Goal: Communication & Community: Answer question/provide support

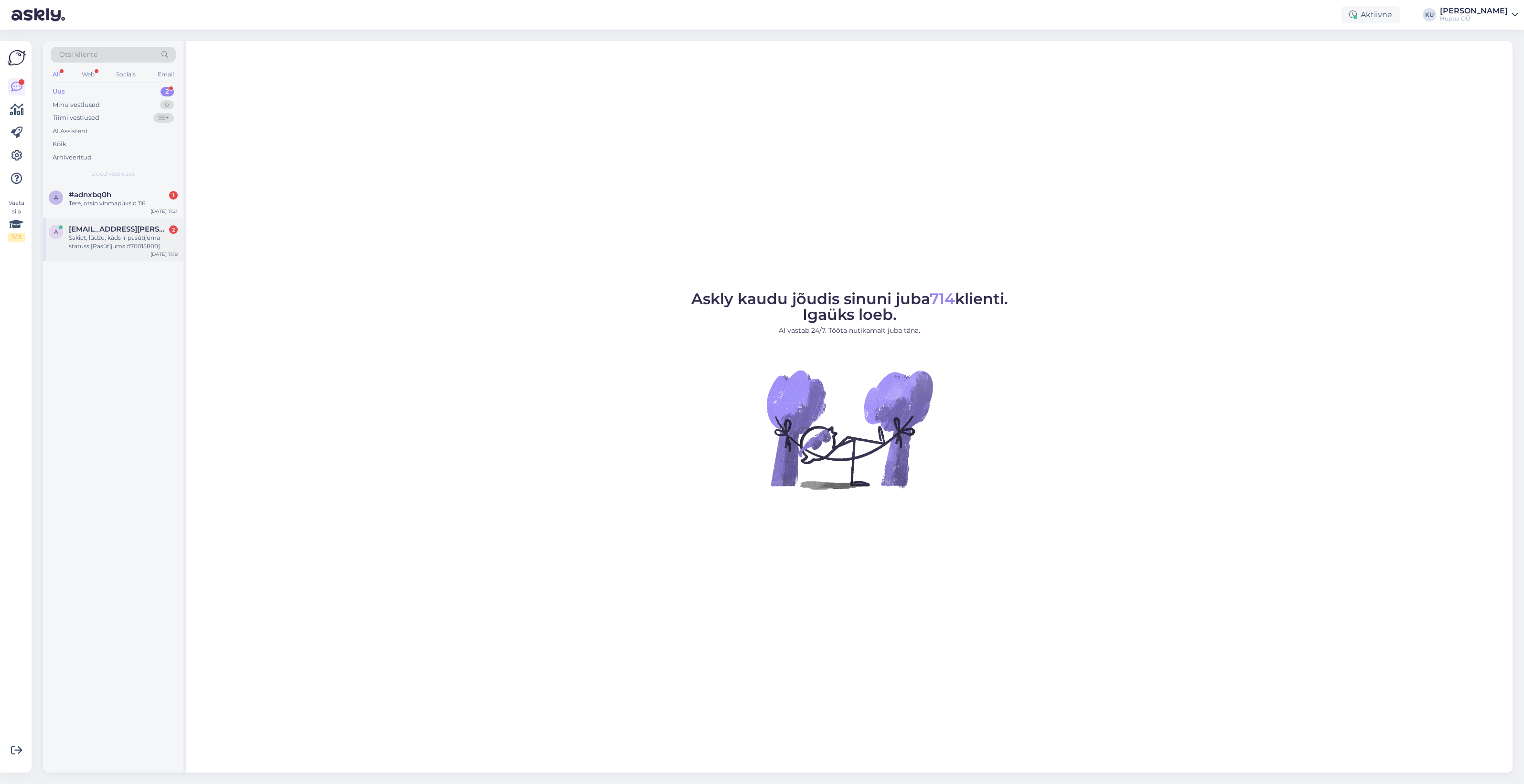
click at [117, 234] on div "Sakiet, lūdzu, kāds ir pasūtījuma statuss [Pasūtījums #70015800] (28/08/2025)?" at bounding box center [123, 242] width 109 height 17
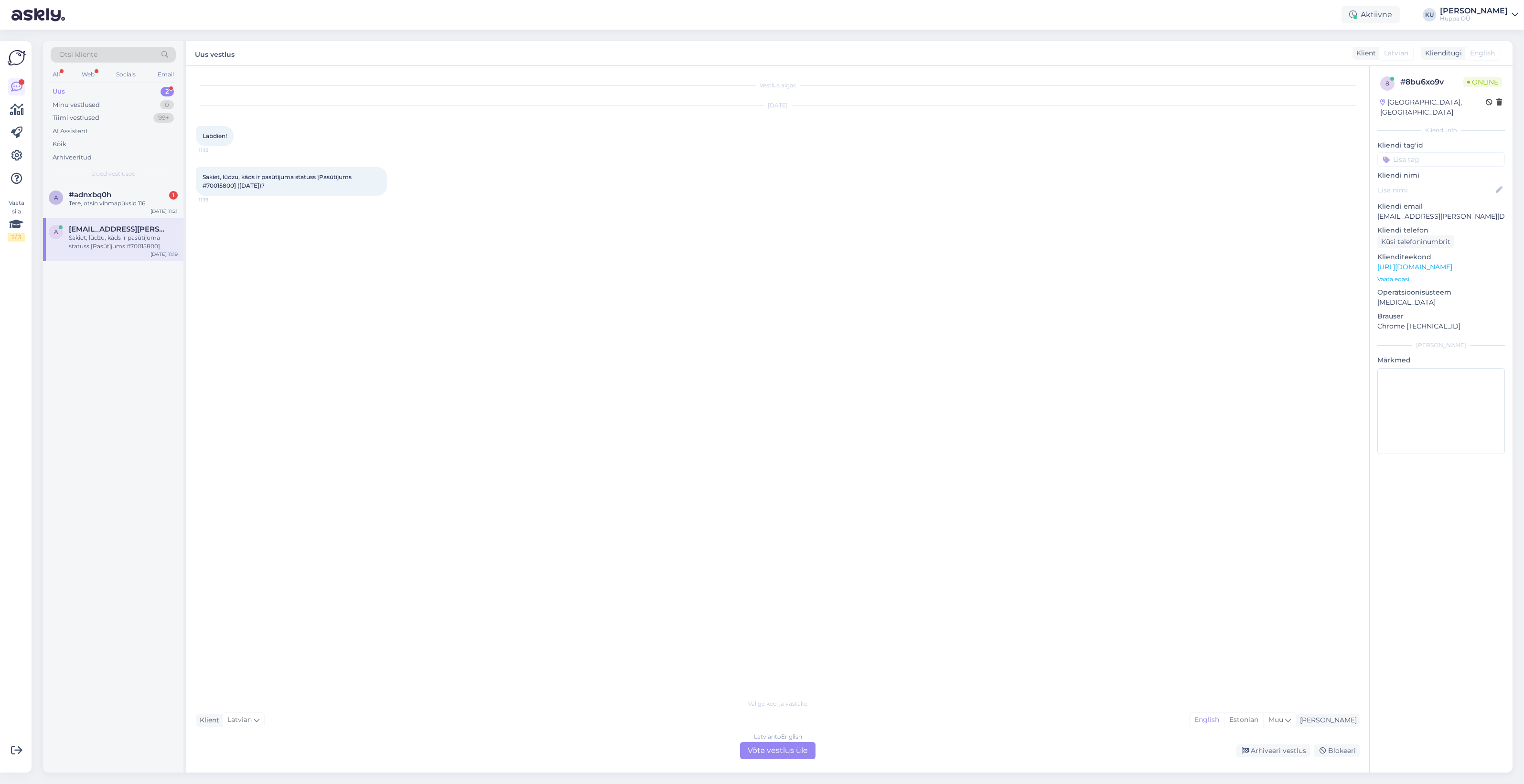
click at [781, 753] on div "Latvian to English Võta vestlus üle" at bounding box center [778, 750] width 75 height 17
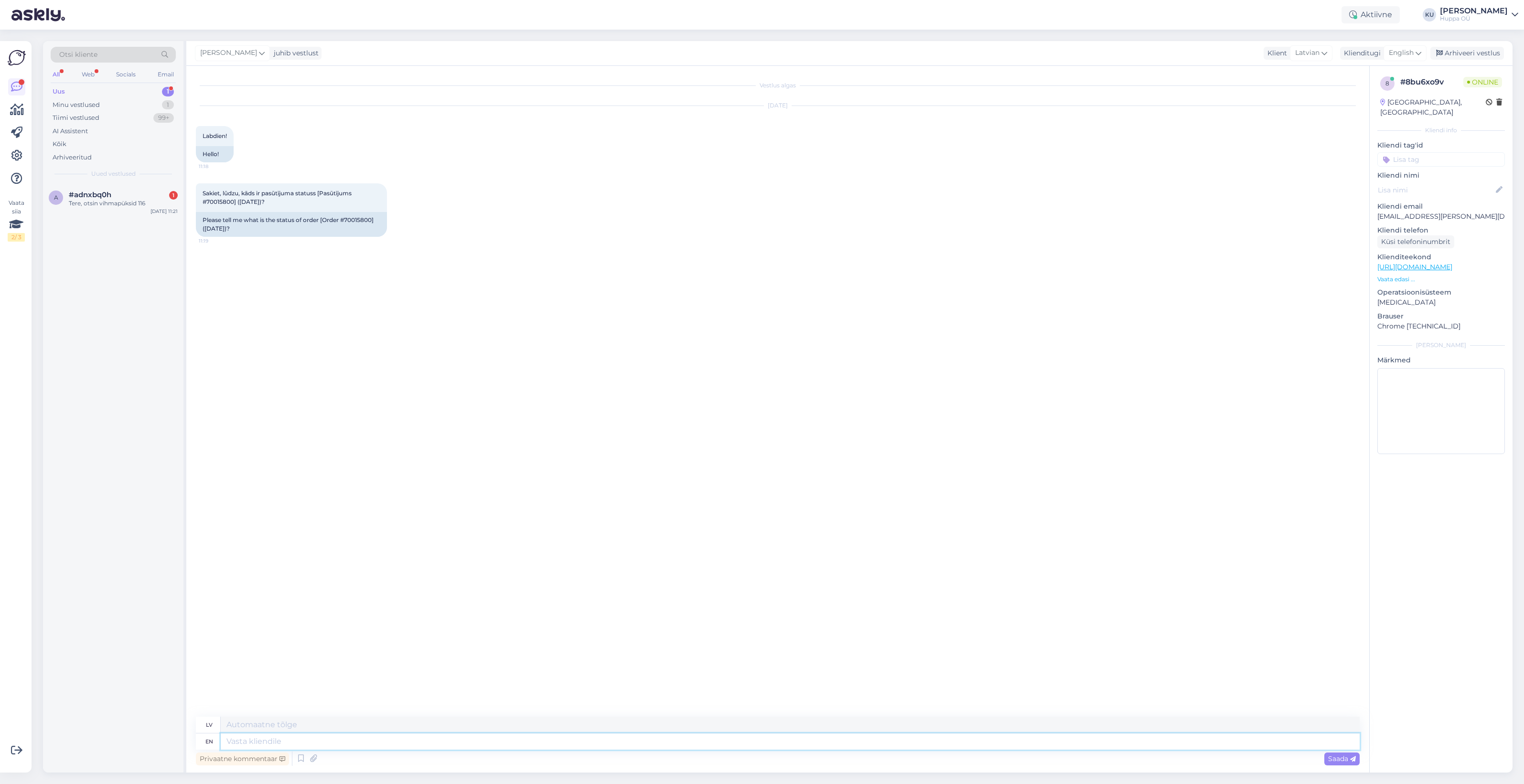
click at [280, 736] on textarea at bounding box center [790, 741] width 1139 height 17
type textarea "Hi!"
type textarea "Sveiki!"
type textarea "Hi! Please w"
type textarea "Sveiki! Lūdzu"
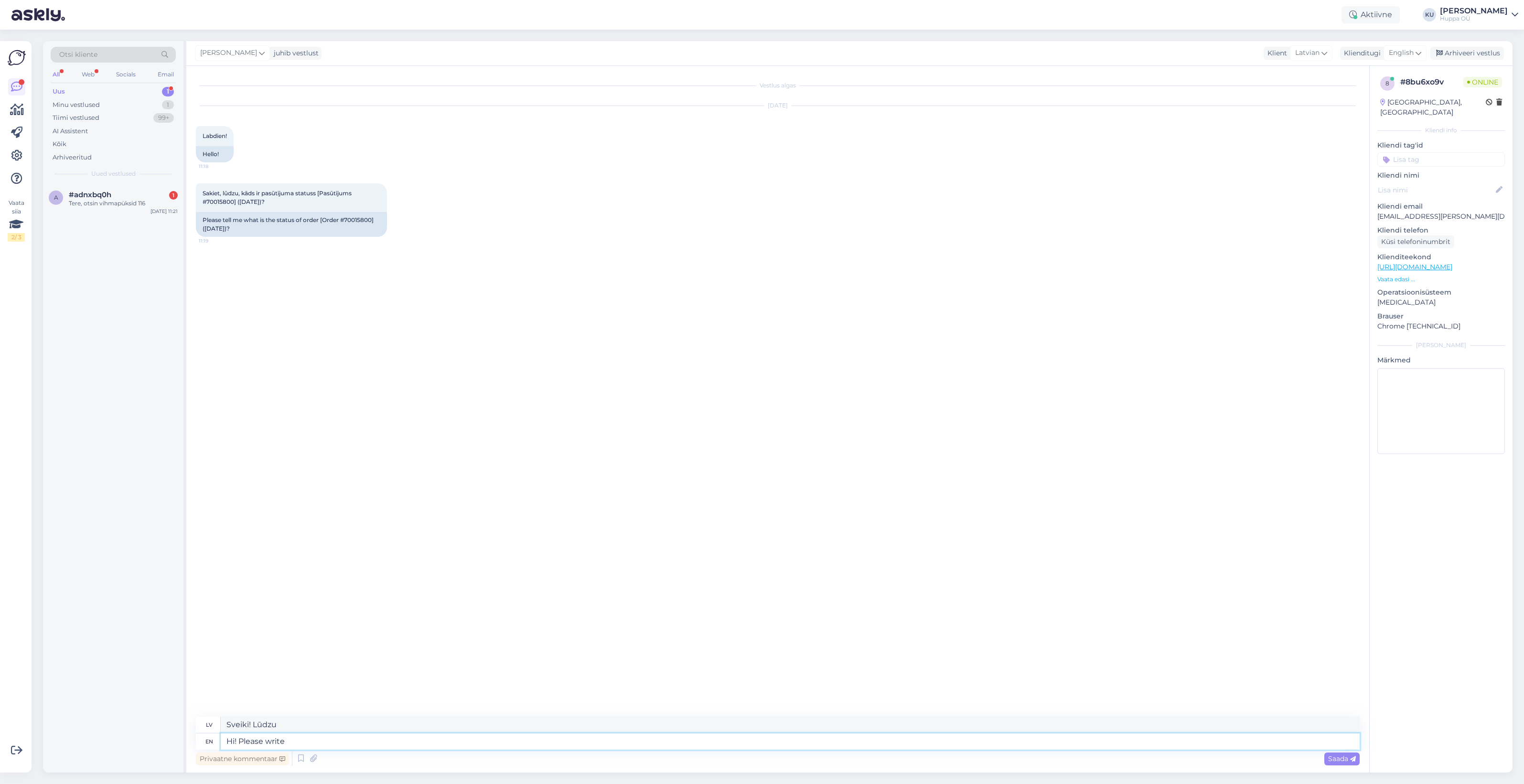
type textarea "Hi! Please write a"
type textarea "Sveiki! Lūdzu, rakstiet"
type textarea "Hi! Please write about"
type textarea "Sveiki! Lūdzu, rakstiet par"
type textarea "Hi! Please write about your or"
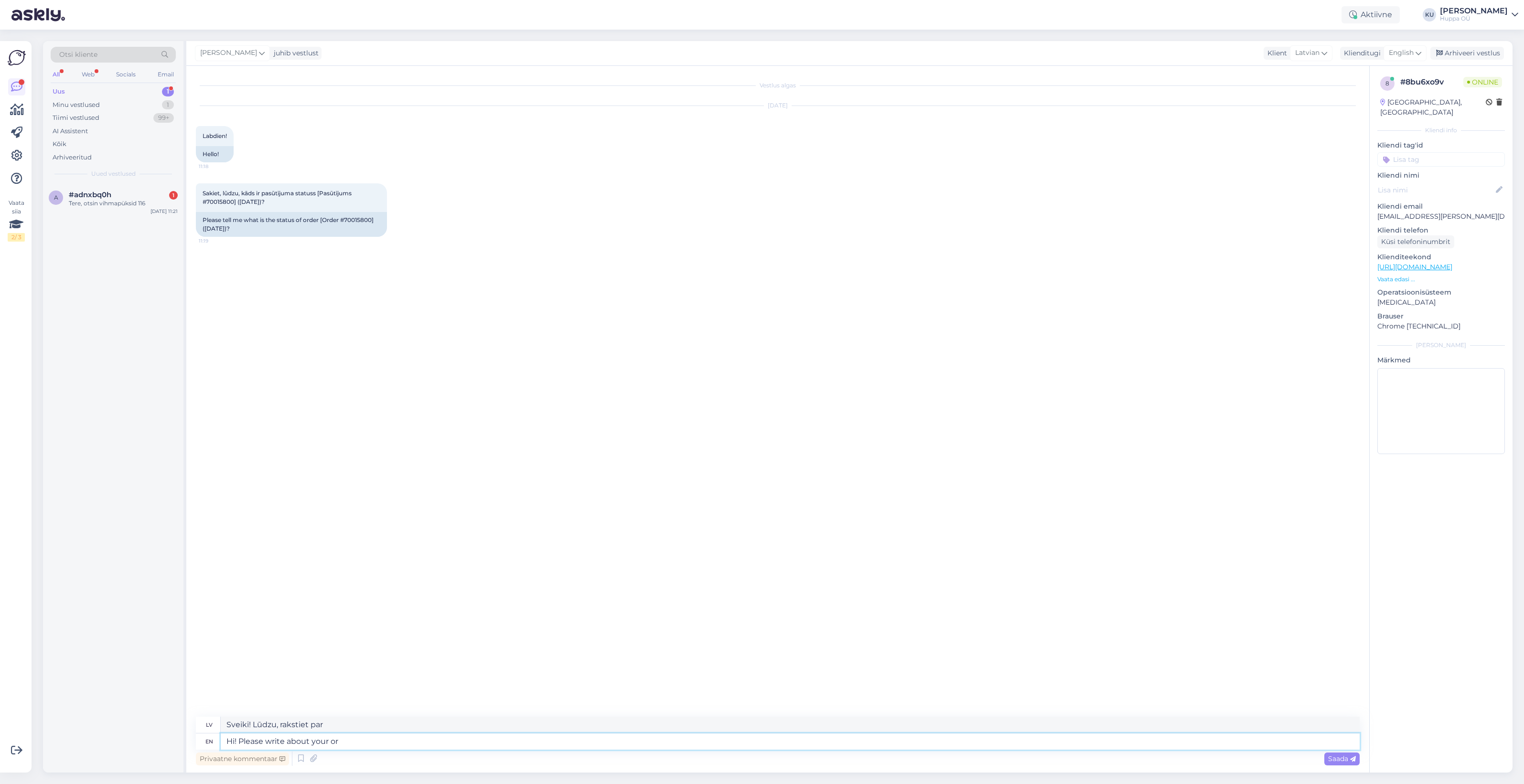
type textarea "Sveiki! Lūdzu, rakstiet par savu"
type textarea "Hi! Please write about your order t"
type textarea "Sveiki! Lūdzu, rakstiet par savu pasūtījumu"
type textarea "Hi! Please write about your order to:"
type textarea "Sveiki! Lūdzu, rakstiet par savu pasūtījumu uz:"
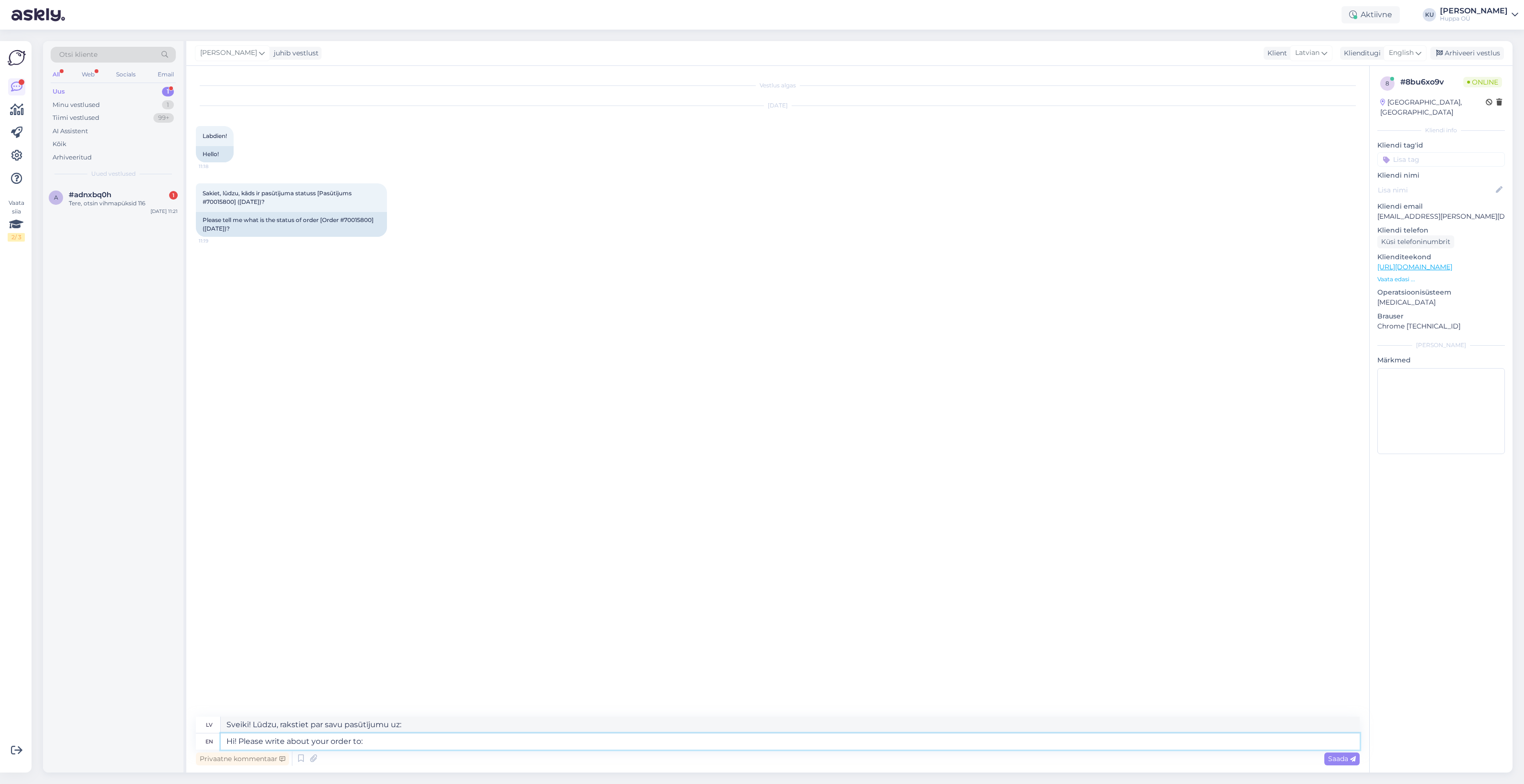
paste textarea "latvia@huppa.eu"
type textarea "Hi! Please write about your order to: latvia@huppa.eu"
type textarea "Sveiki! Lūdzu, rakstiet par savu pasūtījumu uz: latvia@huppa.eu"
drag, startPoint x: 392, startPoint y: 745, endPoint x: 366, endPoint y: 741, distance: 26.3
click at [366, 741] on textarea "Hi! Please write about your order to: latvia@huppa.eu" at bounding box center [790, 741] width 1139 height 17
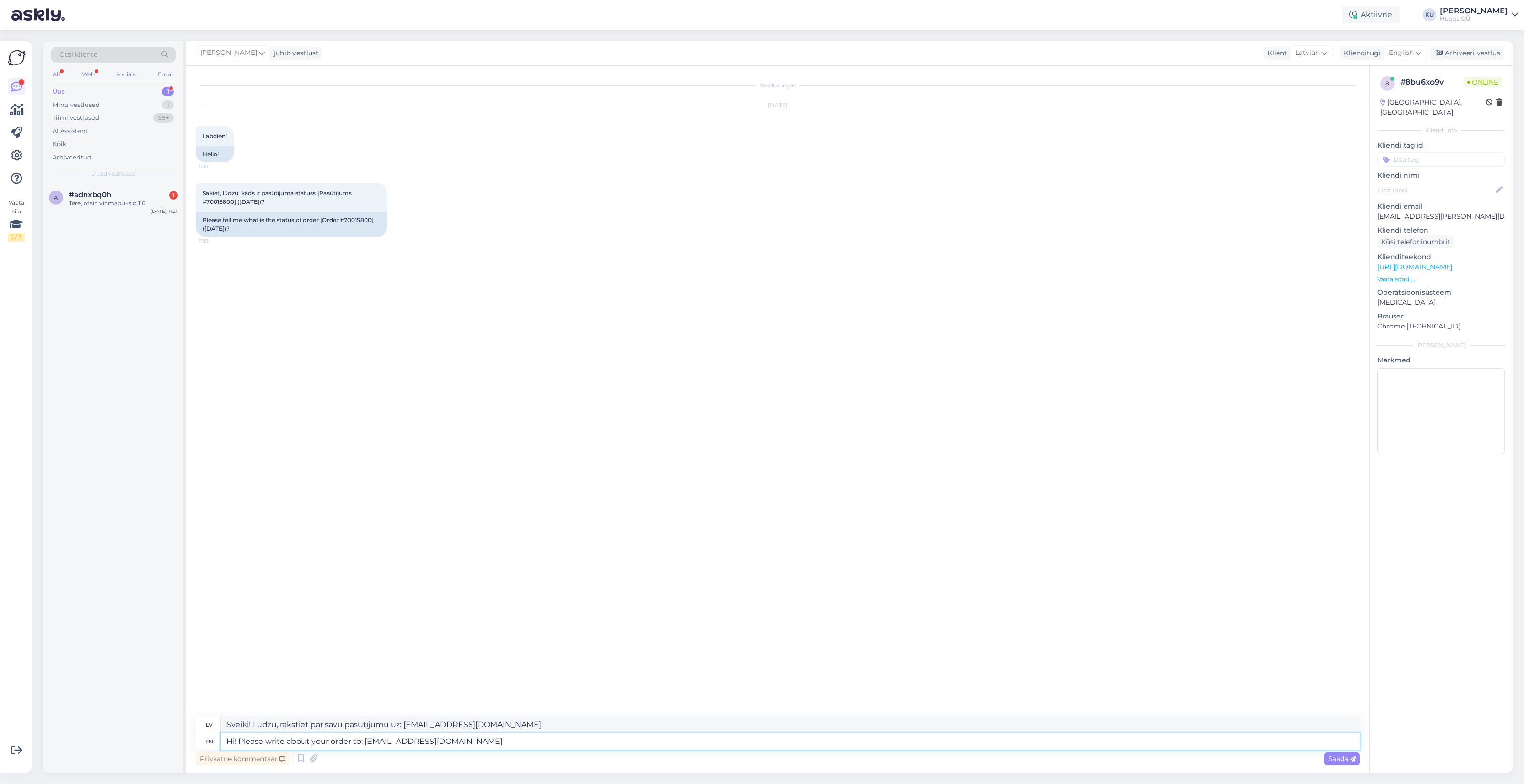
paste textarea "zemitan"
type textarea "Hi! Please write about your order to: zemitana@huppa.eu"
type textarea "Sveiki! Lūdzu, rakstiet par savu pasūtījumu uz: zemitana@huppa.eu"
type textarea "Hi! Please write about your order to: zemitana@huppa.eu"
click at [1346, 755] on span "Saada" at bounding box center [1342, 759] width 28 height 9
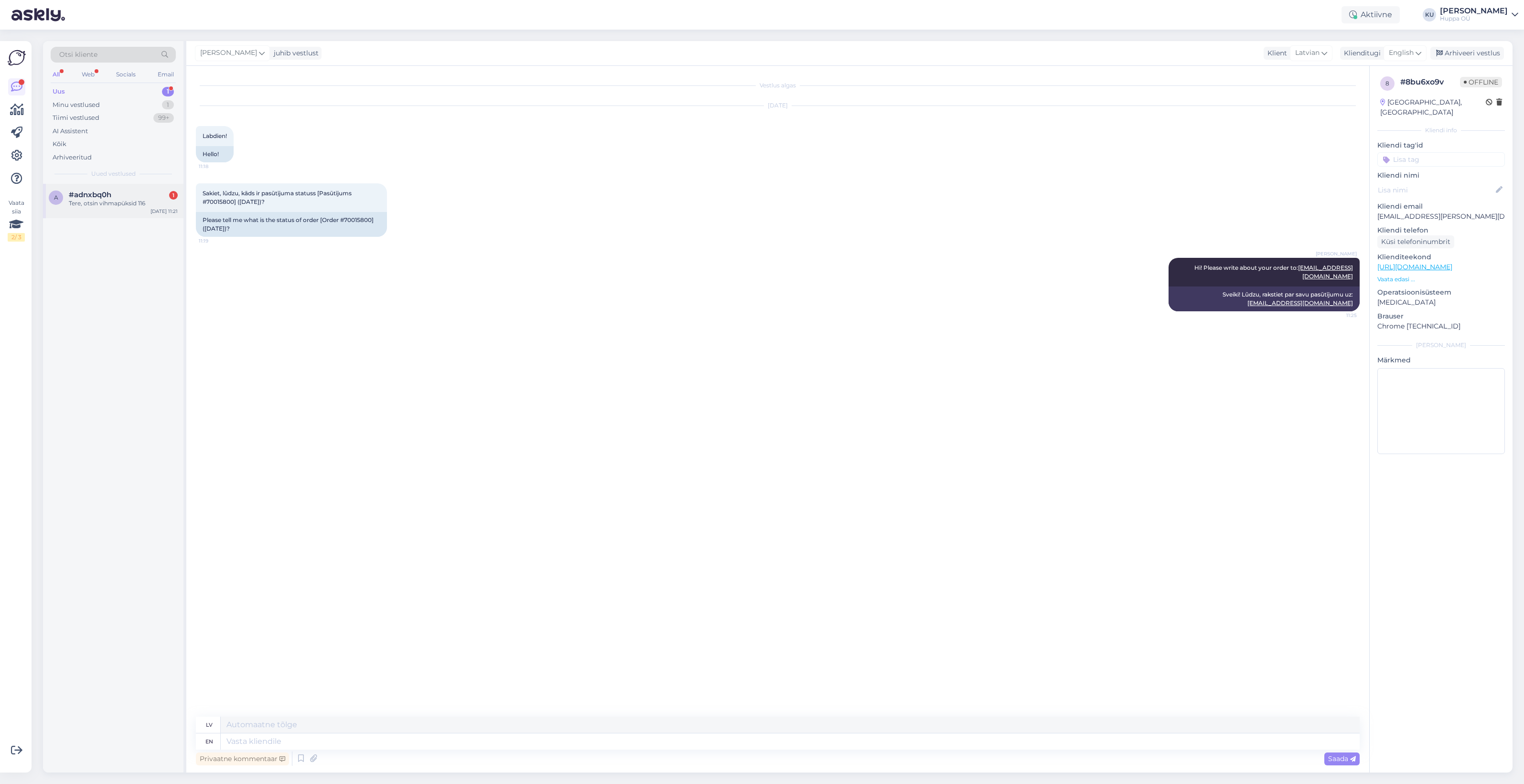
click at [125, 195] on div "#adnxbq0h 1" at bounding box center [123, 195] width 109 height 9
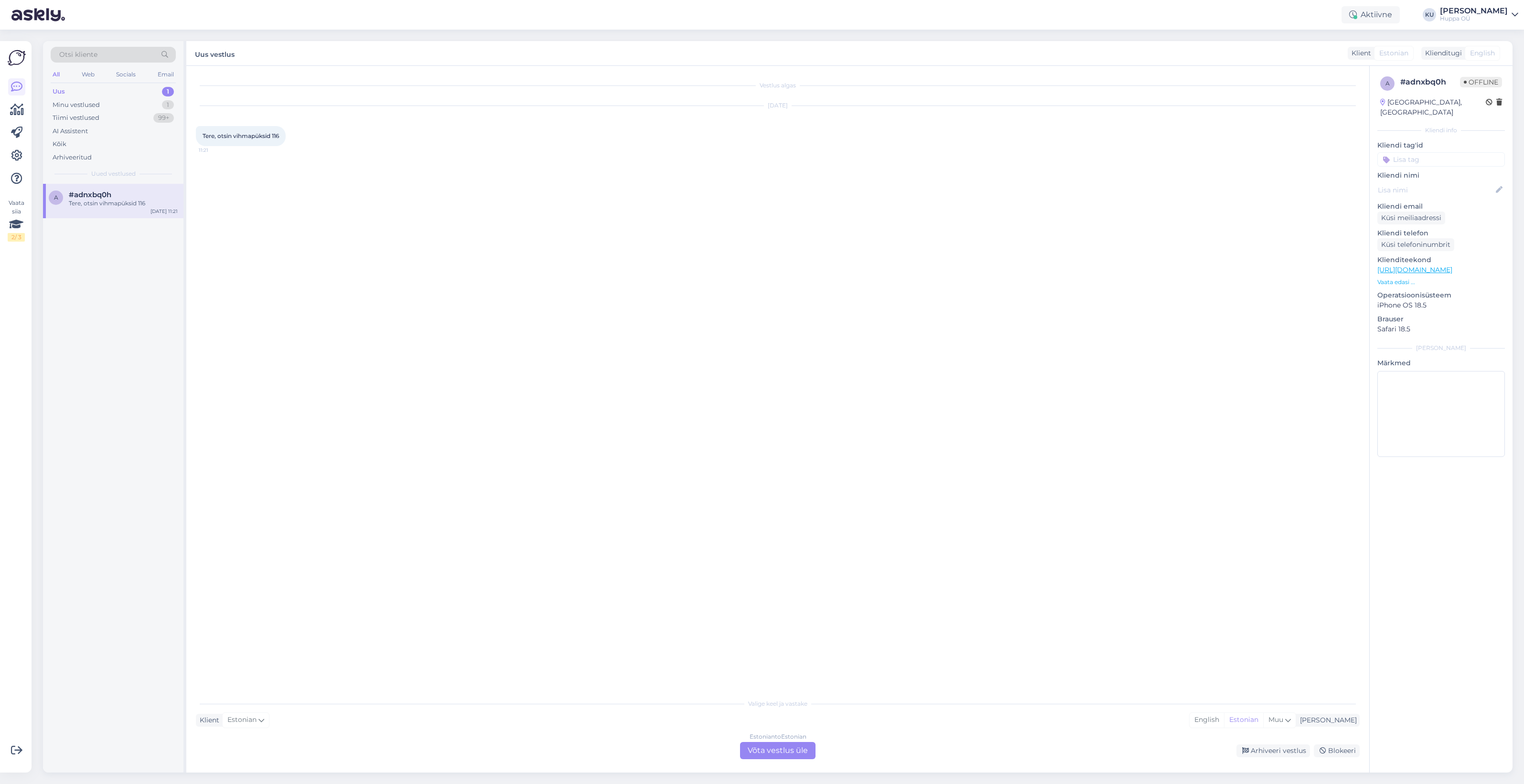
click at [769, 745] on div "Estonian to Estonian Võta vestlus üle" at bounding box center [778, 750] width 75 height 17
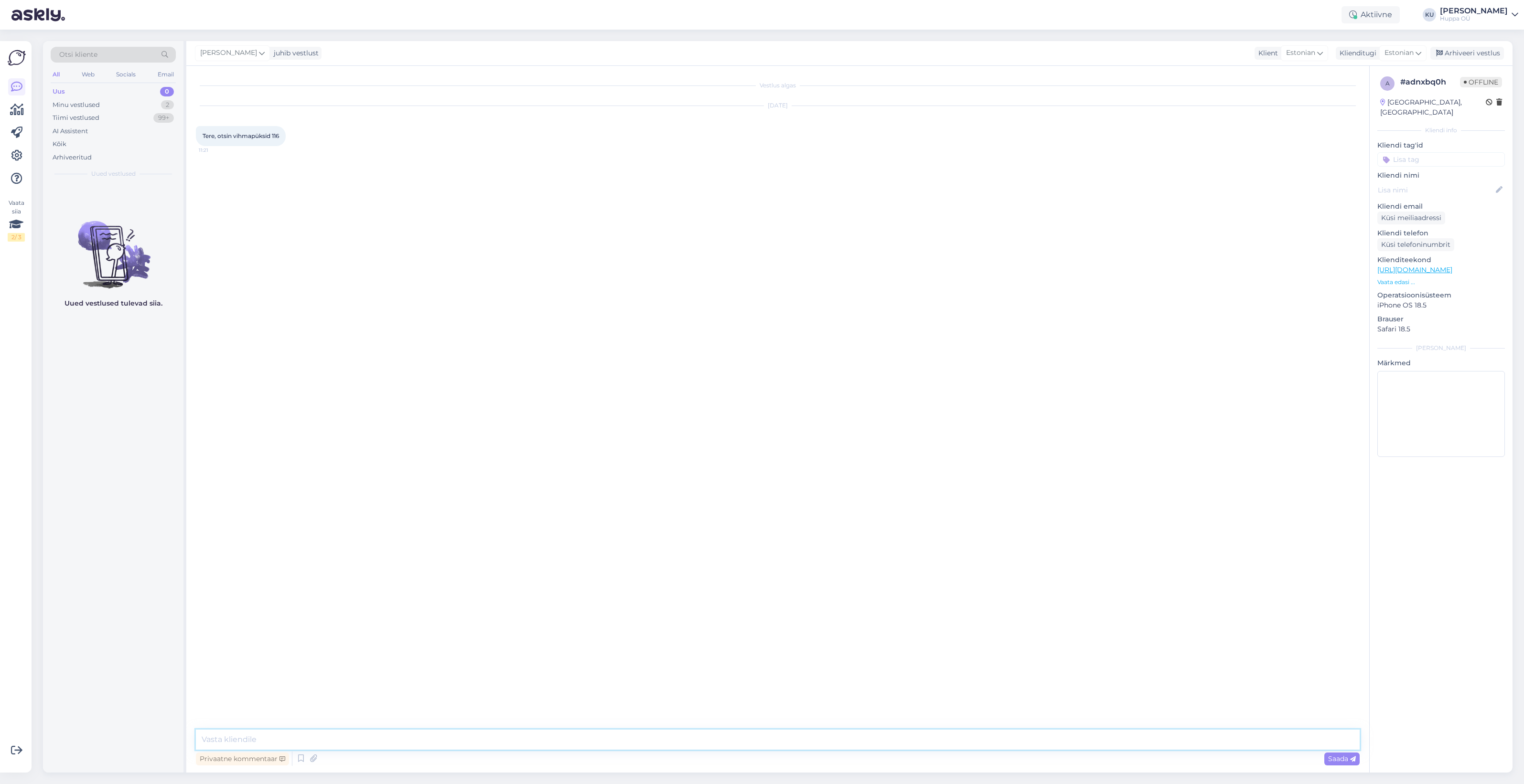
click at [326, 741] on textarea at bounding box center [778, 739] width 1164 height 20
paste textarea "https://shop.huppa.eu/toote-kategooria/lapsed/?filters=product_cat[3092]|kollek…"
type textarea "Tere! Need on valikud: https://shop.huppa.eu/toote-kategooria/lapsed/?filters=p…"
click at [1348, 758] on span "Saada" at bounding box center [1342, 759] width 28 height 9
click at [1454, 50] on div "Arhiveeri vestlus" at bounding box center [1467, 53] width 73 height 13
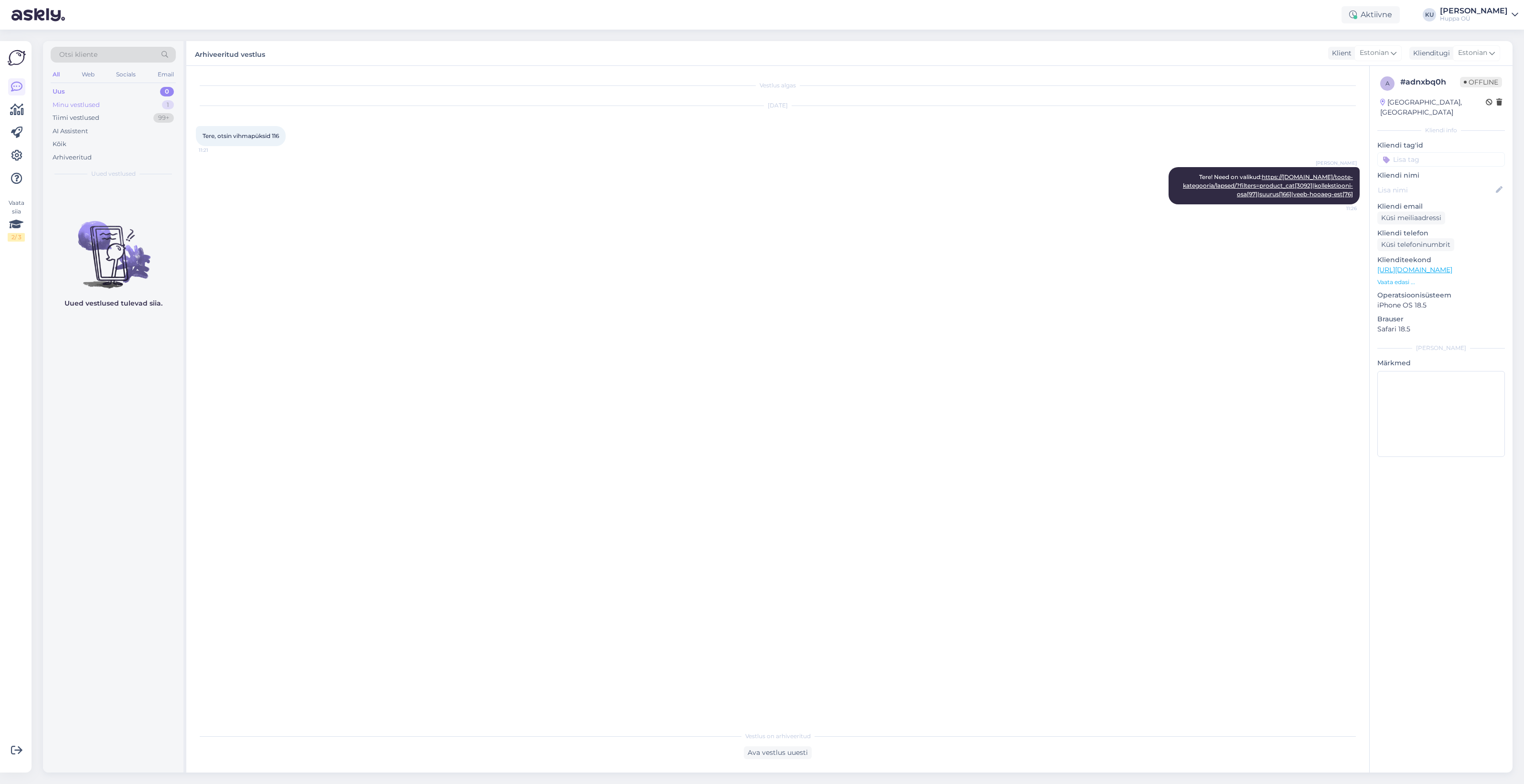
click at [147, 108] on div "Minu vestlused 1" at bounding box center [113, 105] width 125 height 13
click at [127, 204] on div "Hi! Please write about your order to: zemitana@huppa.eu" at bounding box center [123, 207] width 109 height 17
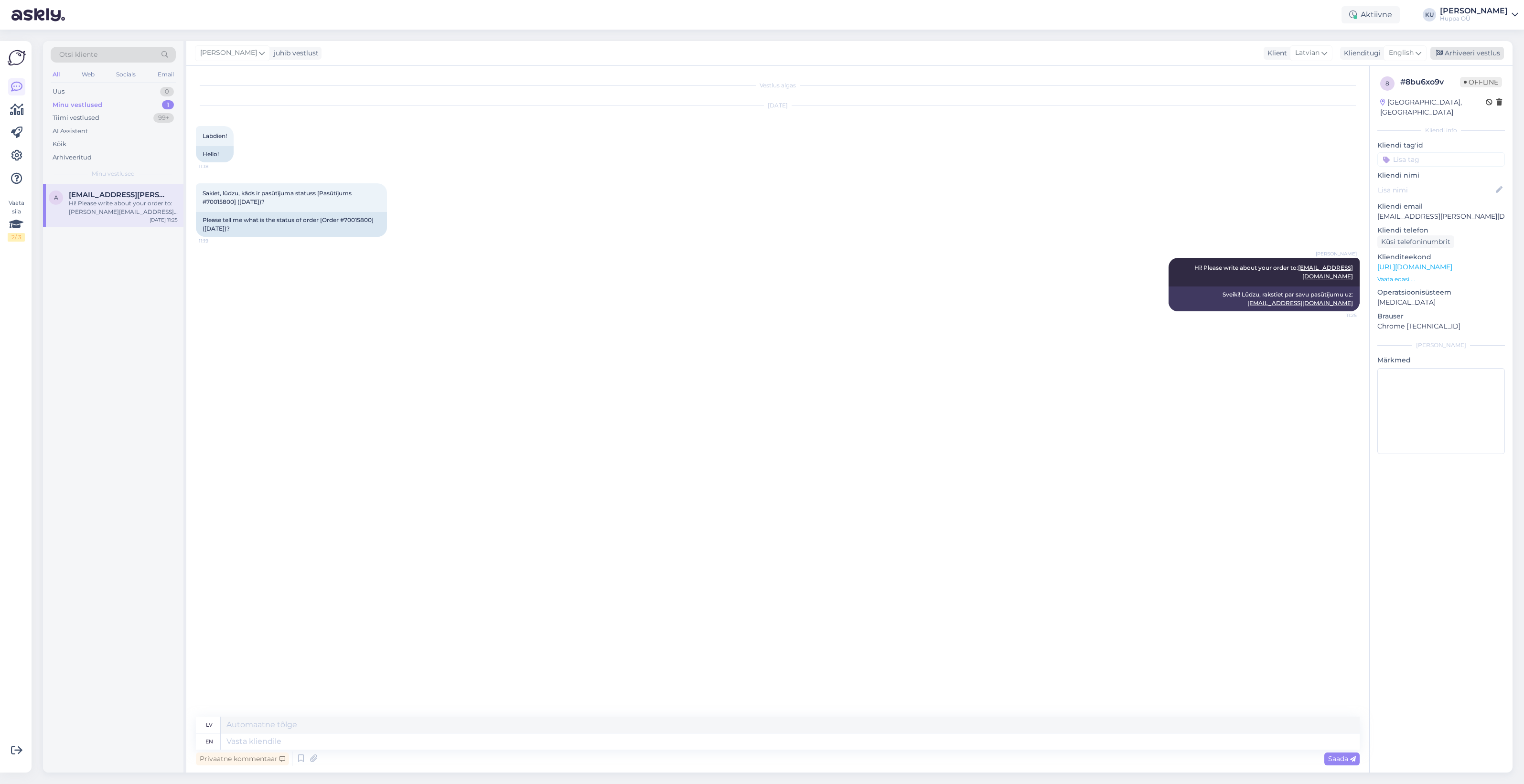
click at [1448, 51] on div "Arhiveeri vestlus" at bounding box center [1467, 53] width 73 height 13
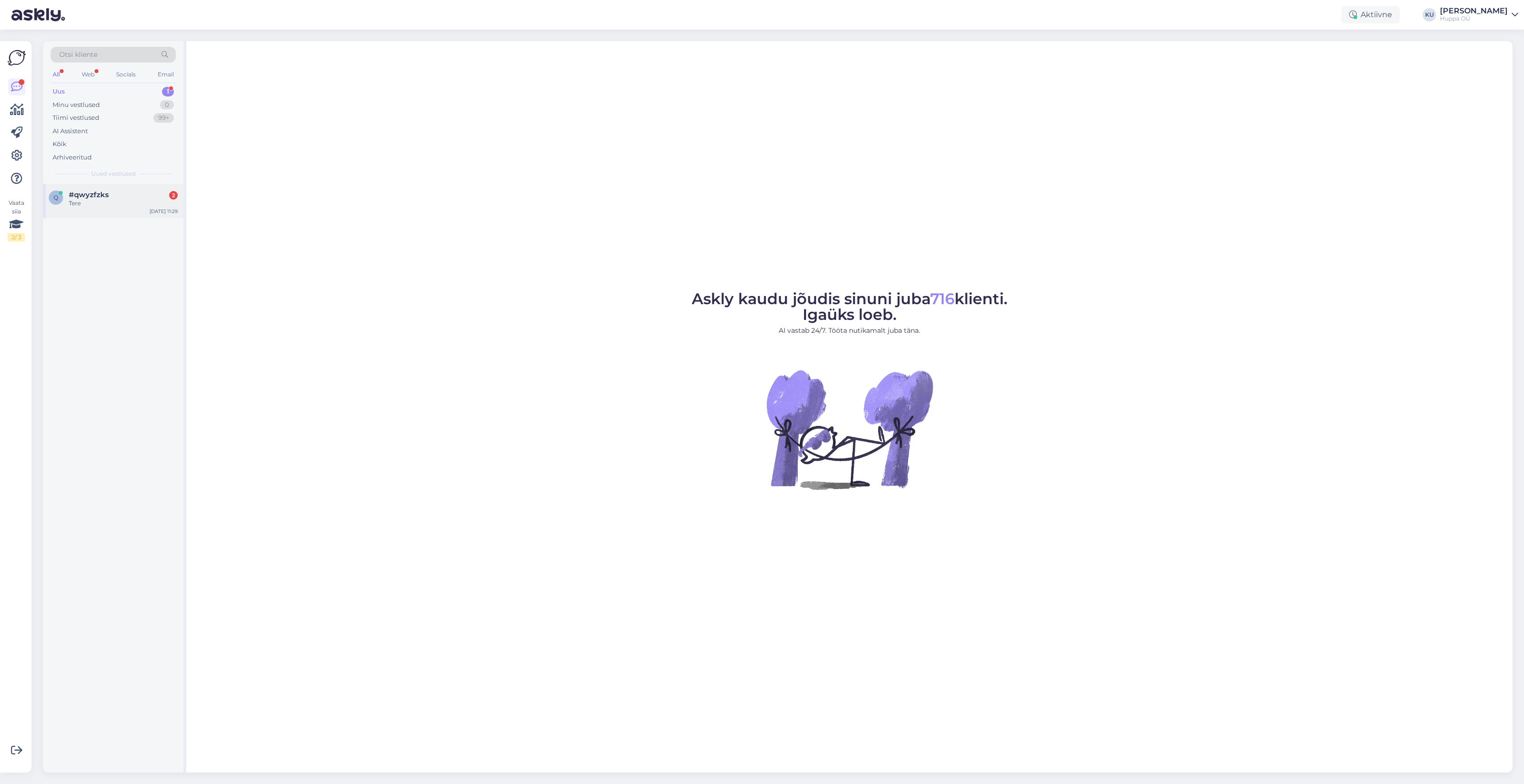
click at [86, 207] on div "Tere" at bounding box center [123, 203] width 109 height 9
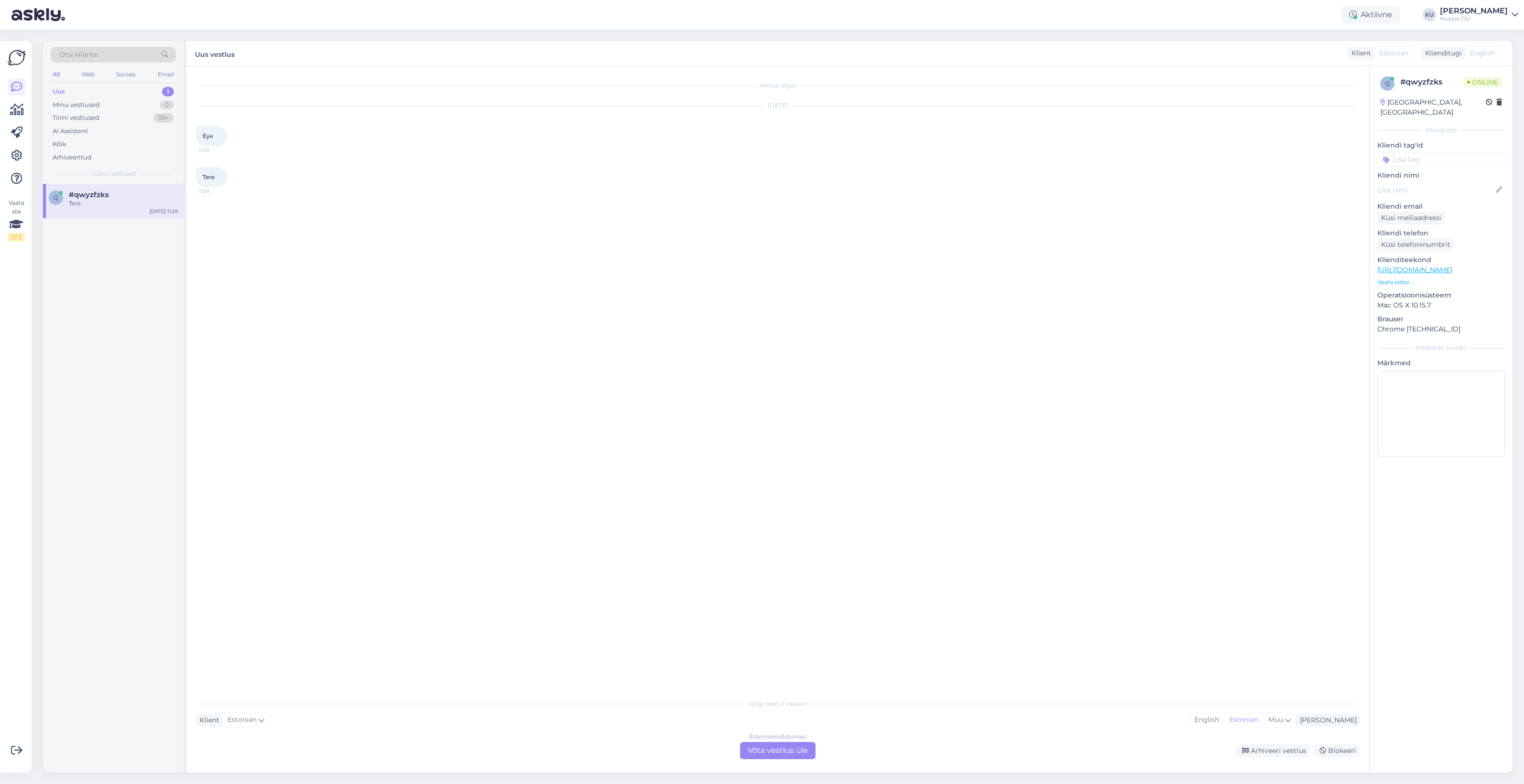
click at [781, 750] on div "Estonian to Estonian Võta vestlus üle" at bounding box center [778, 750] width 75 height 17
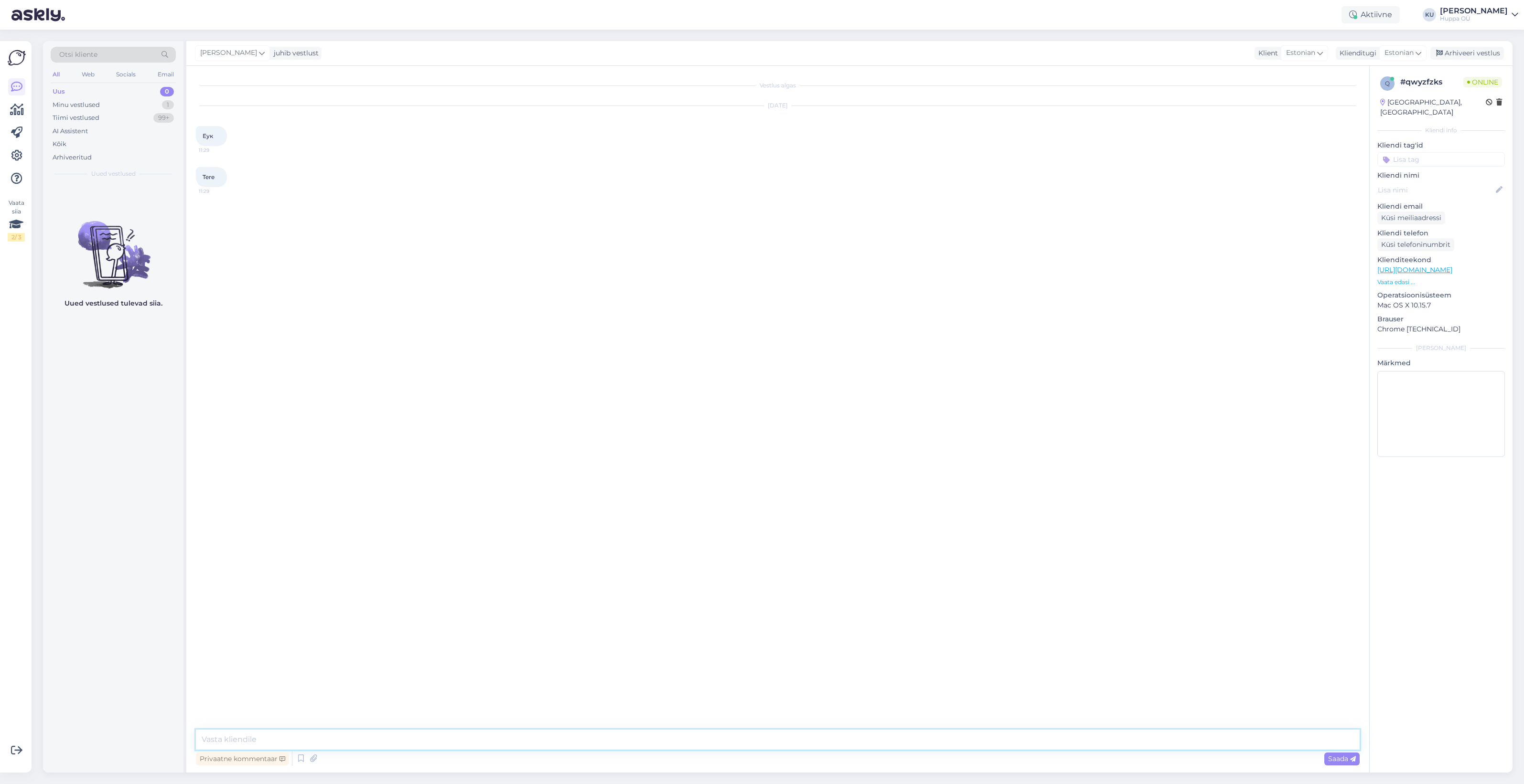
click at [290, 737] on textarea at bounding box center [778, 739] width 1164 height 20
type textarea "Tere! Kuidas saan aidata?"
drag, startPoint x: 261, startPoint y: 299, endPoint x: 201, endPoint y: 301, distance: 60.0
click at [201, 301] on div "21990200-00060-116 11:30" at bounding box center [231, 300] width 70 height 20
copy span "21990200-00060-116"
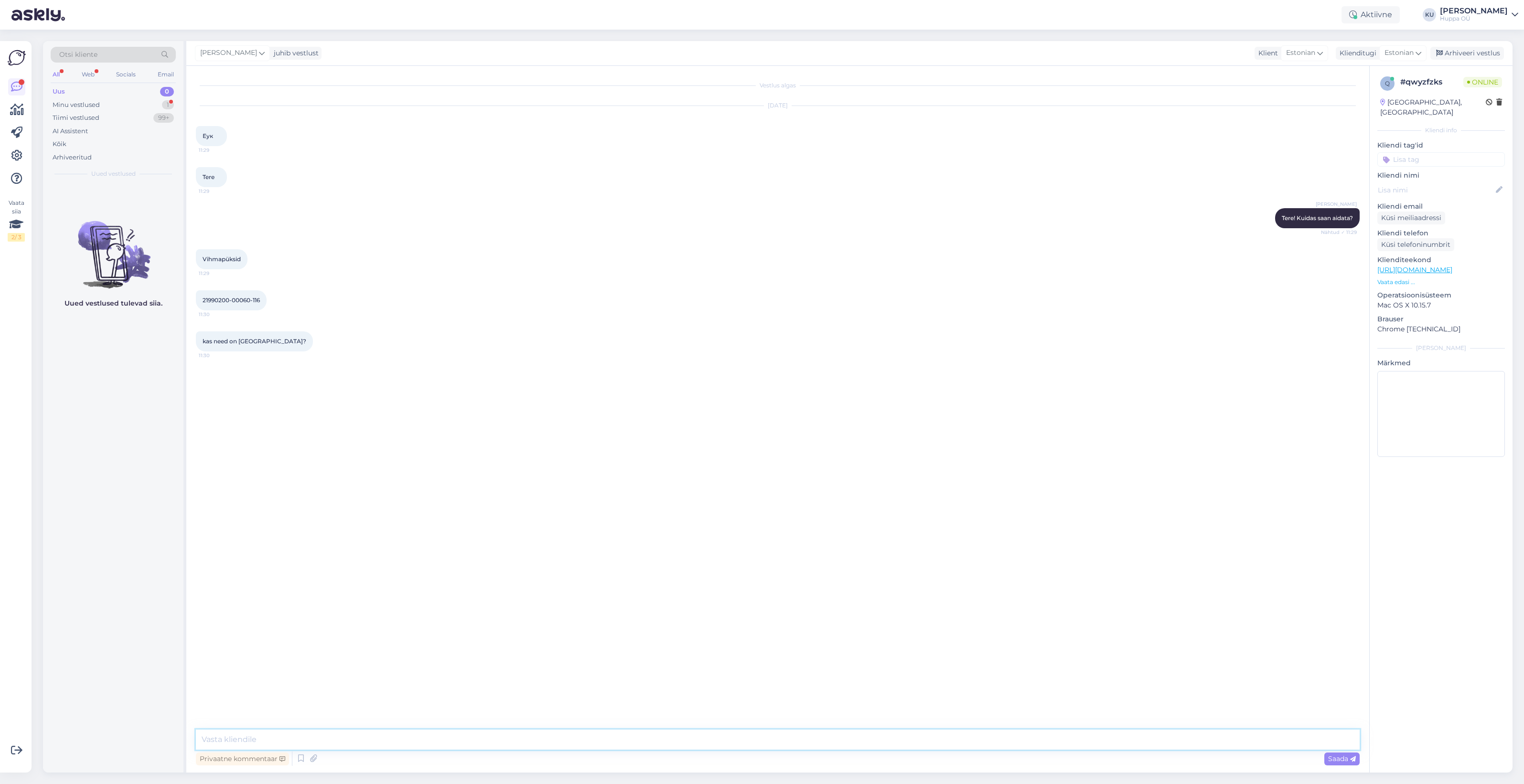
click at [233, 736] on textarea at bounding box center [778, 739] width 1164 height 20
type textarea "On olemas kõigis kauplustes: Nautica, Mustika j aMustakivi"
click at [320, 733] on textarea at bounding box center [778, 739] width 1164 height 20
type textarea "saatsite hetkel sama koodi"
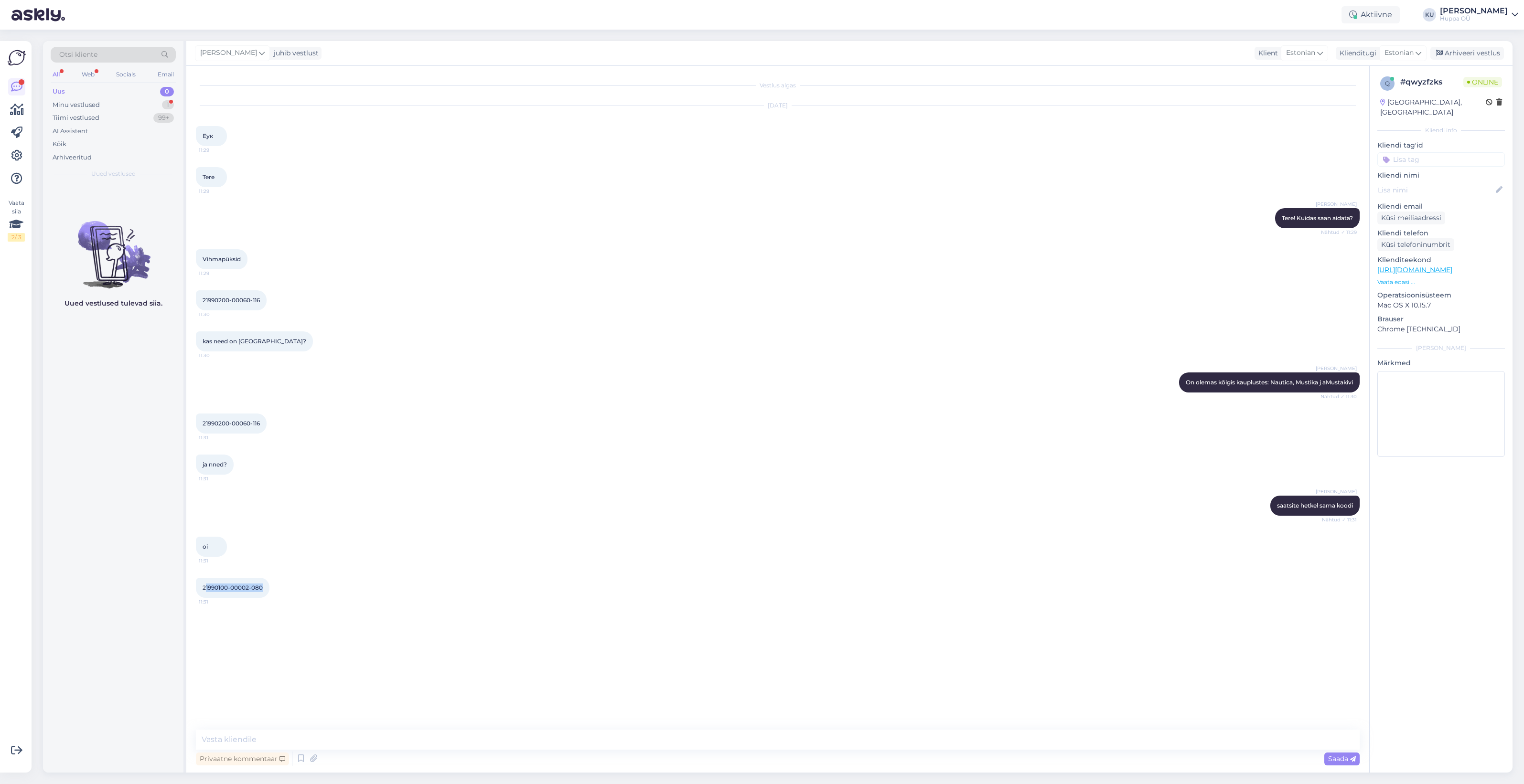
drag, startPoint x: 263, startPoint y: 588, endPoint x: 205, endPoint y: 589, distance: 58.0
click at [205, 589] on span "21990100-00002-080" at bounding box center [233, 588] width 60 height 7
drag, startPoint x: 205, startPoint y: 589, endPoint x: 225, endPoint y: 586, distance: 20.2
click at [225, 586] on span "21990100-00002-080" at bounding box center [233, 588] width 60 height 7
click at [263, 741] on textarea at bounding box center [778, 739] width 1164 height 20
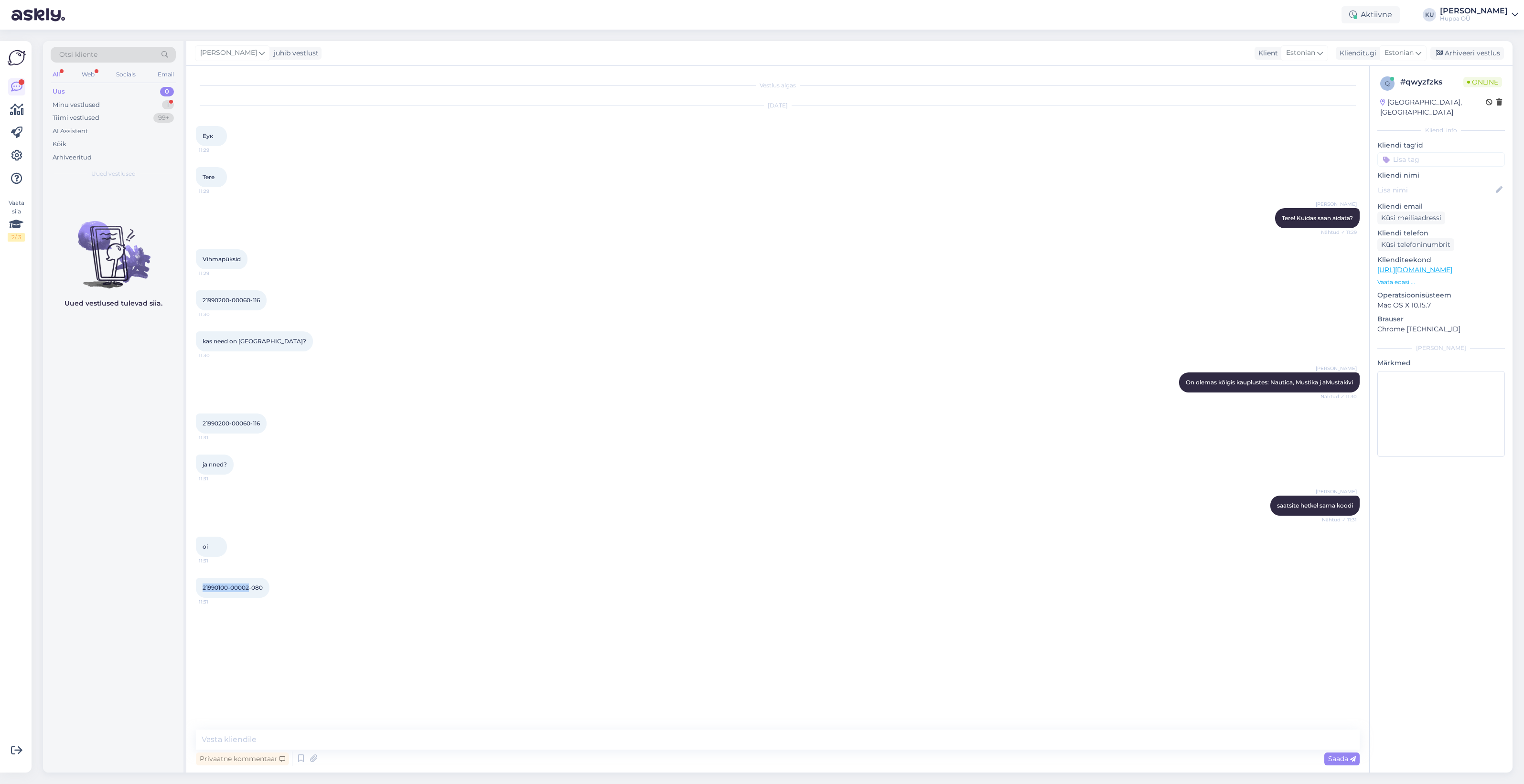
drag, startPoint x: 249, startPoint y: 586, endPoint x: 202, endPoint y: 586, distance: 47.0
click at [203, 586] on span "21990100-00002-080" at bounding box center [233, 588] width 60 height 7
copy span "21990100-00002"
click at [279, 733] on textarea at bounding box center [778, 739] width 1164 height 20
type textarea "116 suurust ainult Mustikas ja Mustakivis"
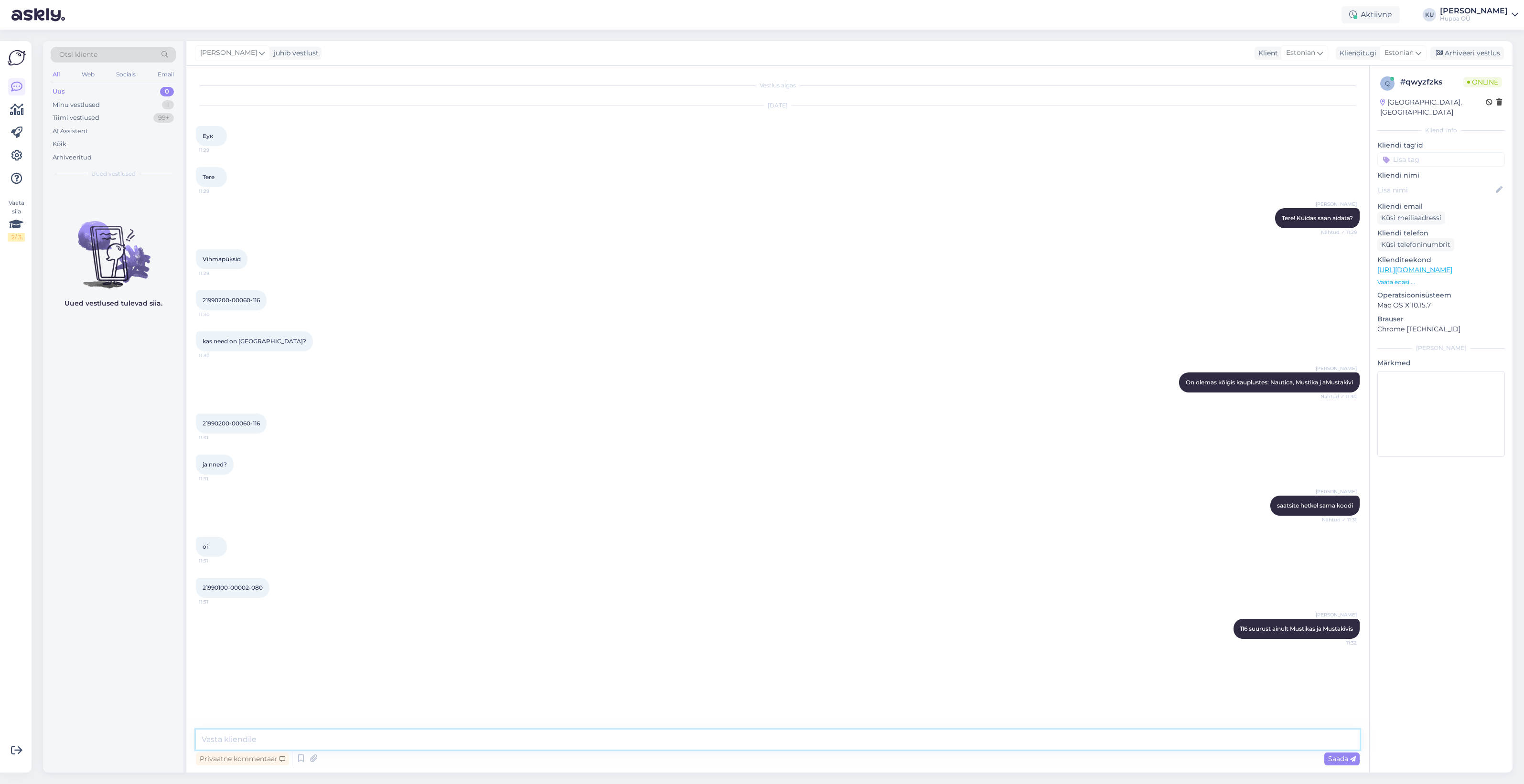
click at [631, 738] on textarea at bounding box center [778, 739] width 1164 height 20
type textarea "80 suurust kõigis kolmes"
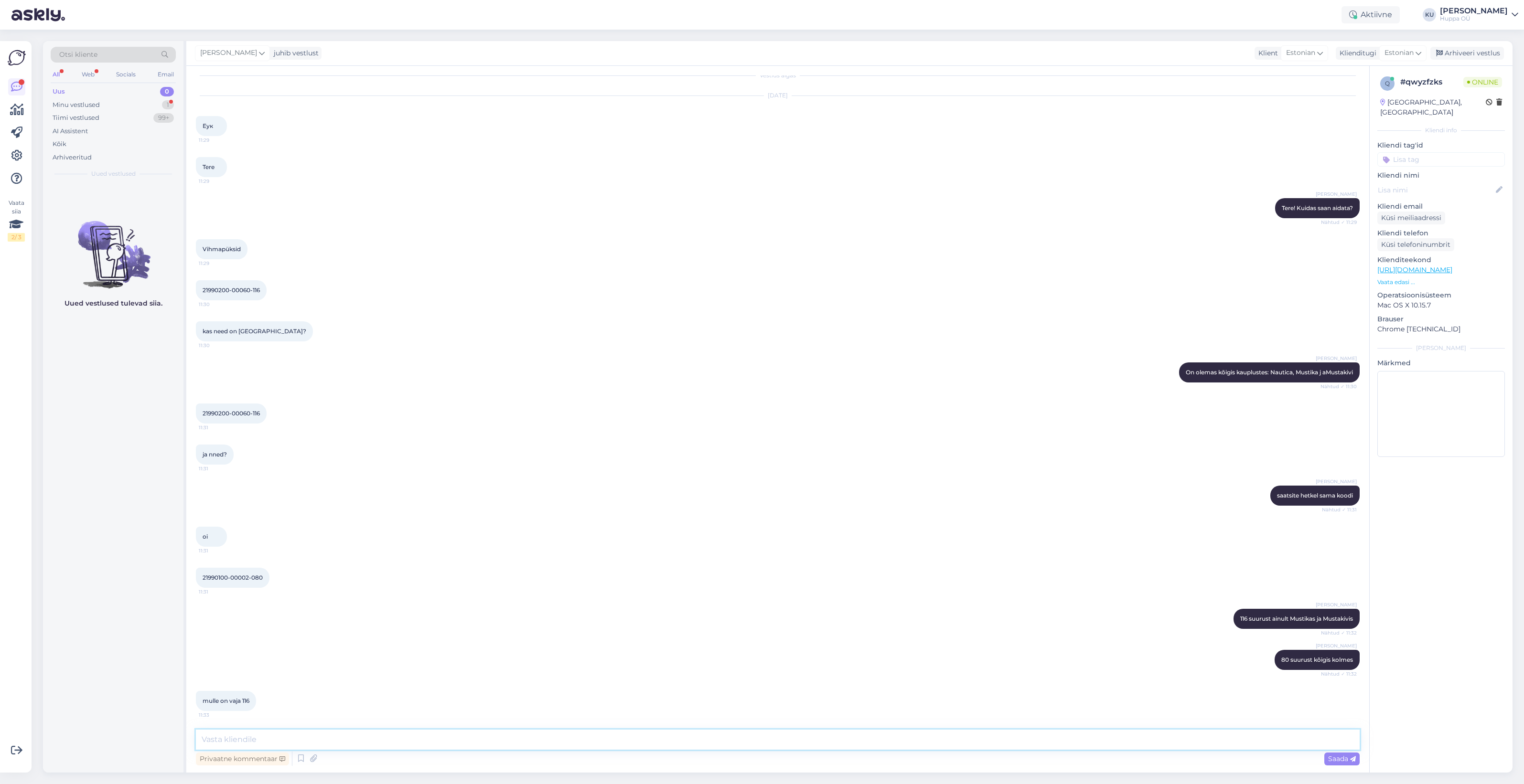
click at [242, 739] on textarea at bounding box center [778, 739] width 1164 height 20
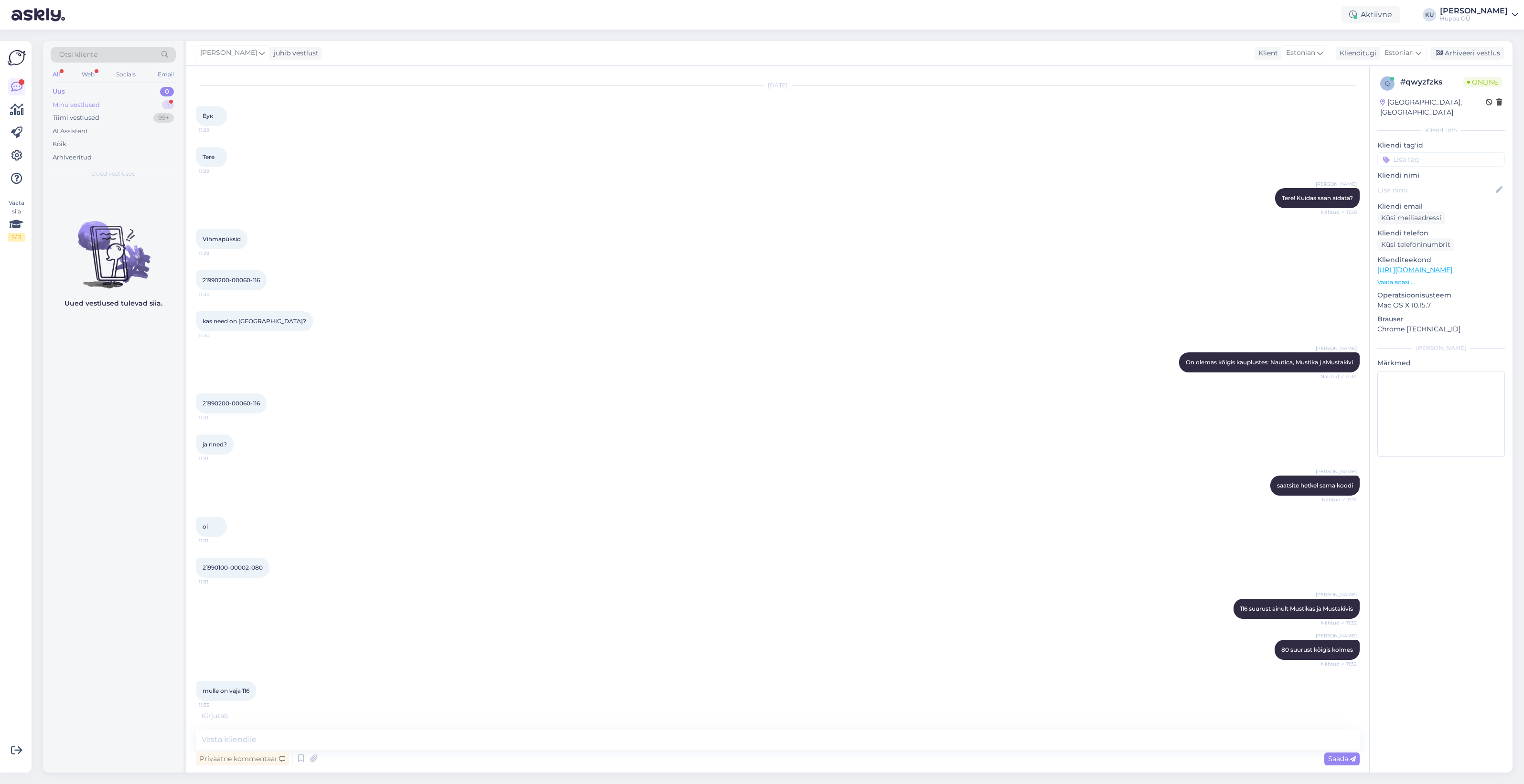
click at [123, 106] on div "Minu vestlused 1" at bounding box center [113, 105] width 125 height 13
click at [92, 205] on div "mulle on vaja 116" at bounding box center [123, 203] width 109 height 9
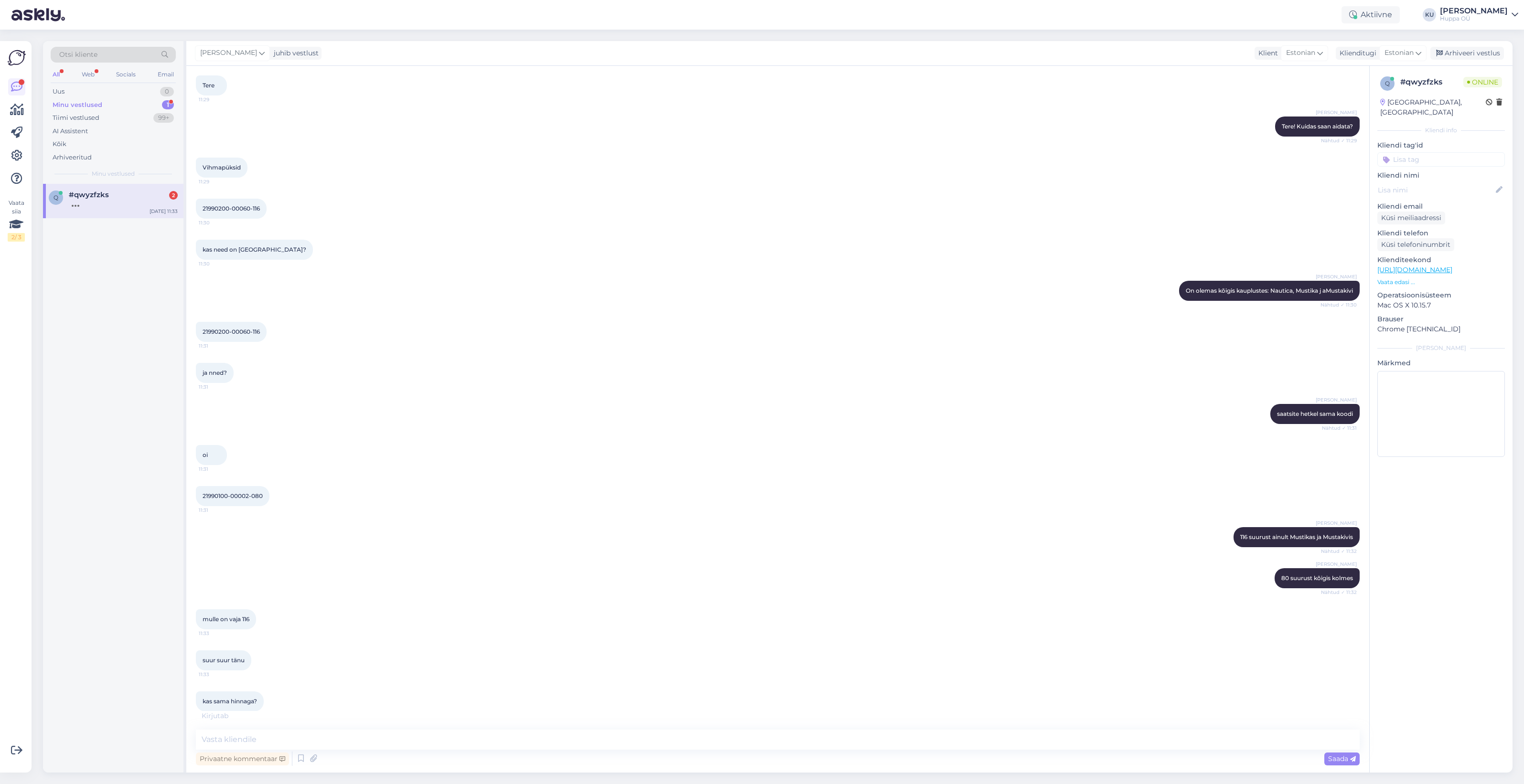
scroll to position [133, 0]
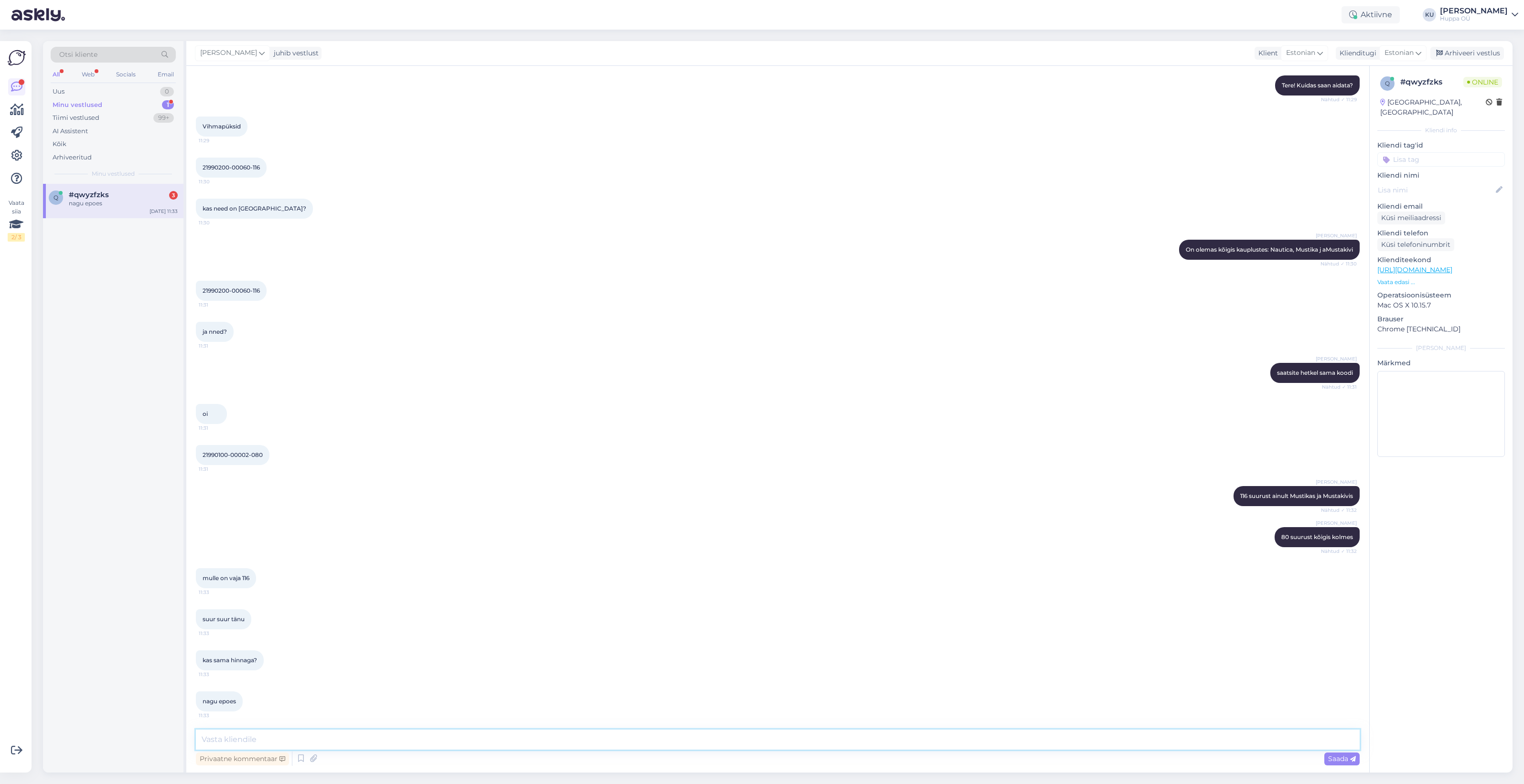
click at [268, 741] on textarea at bounding box center [778, 739] width 1164 height 20
type textarea "Jah, sama hinnaga"
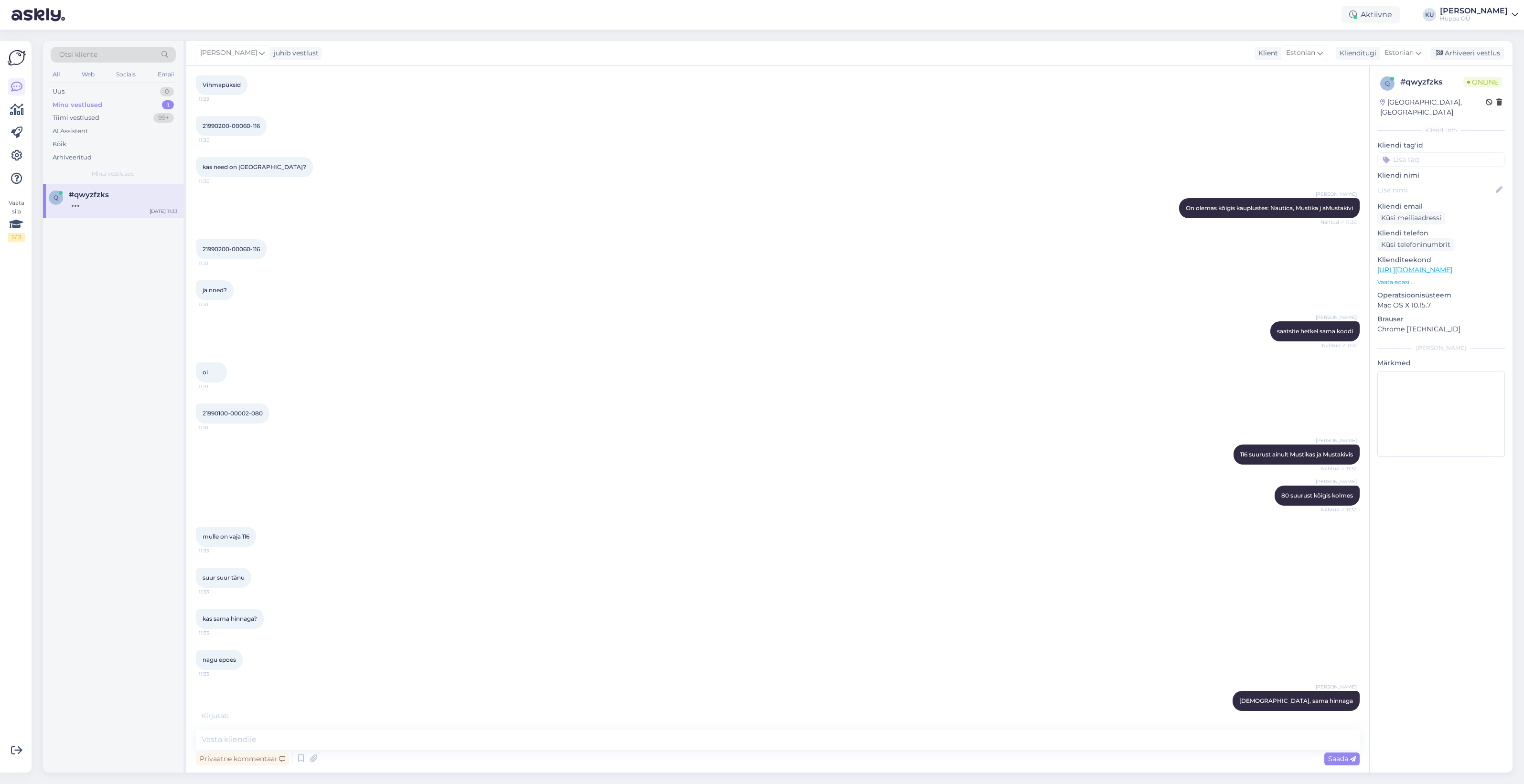
scroll to position [215, 0]
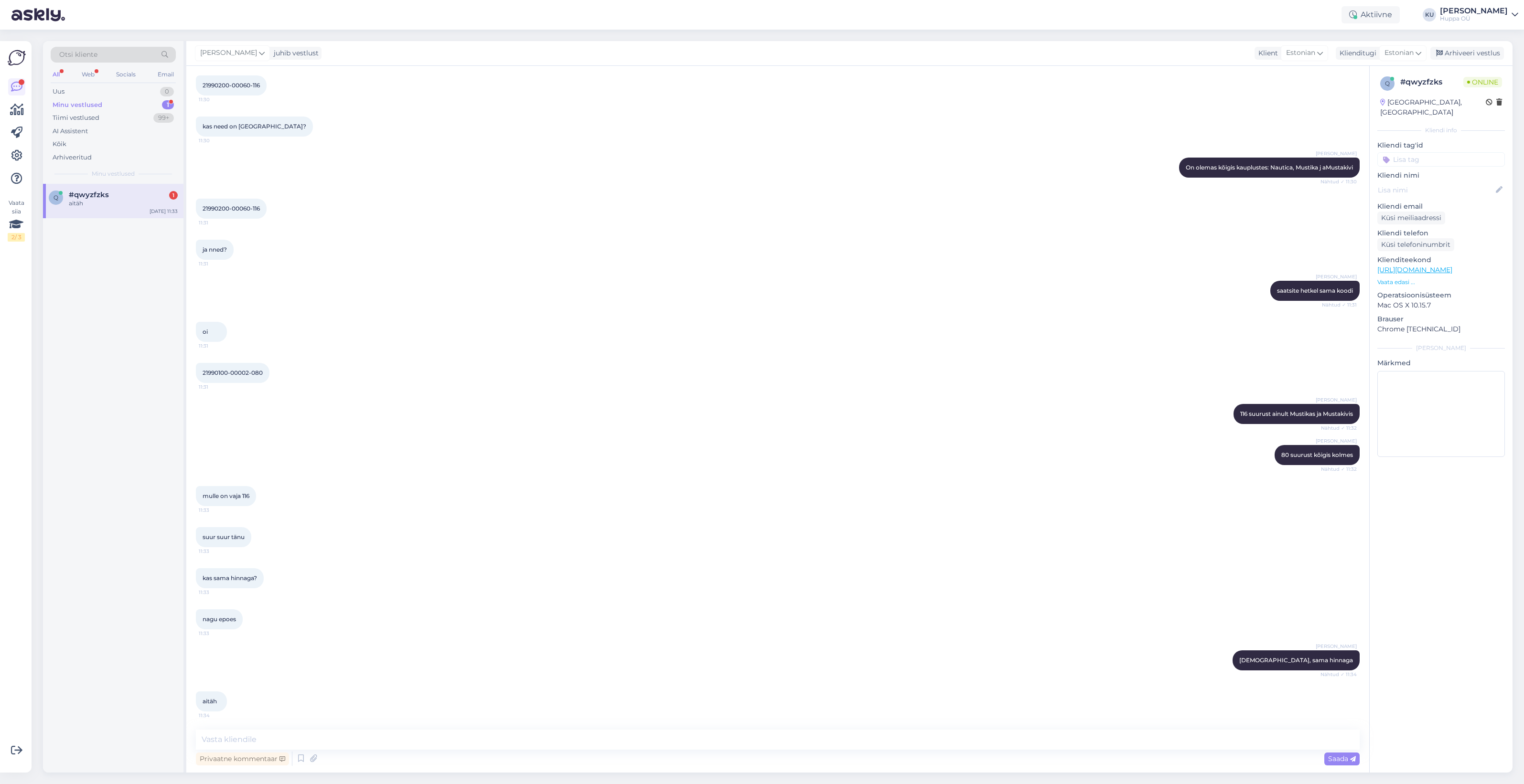
click at [96, 204] on div "aitäh" at bounding box center [123, 203] width 109 height 9
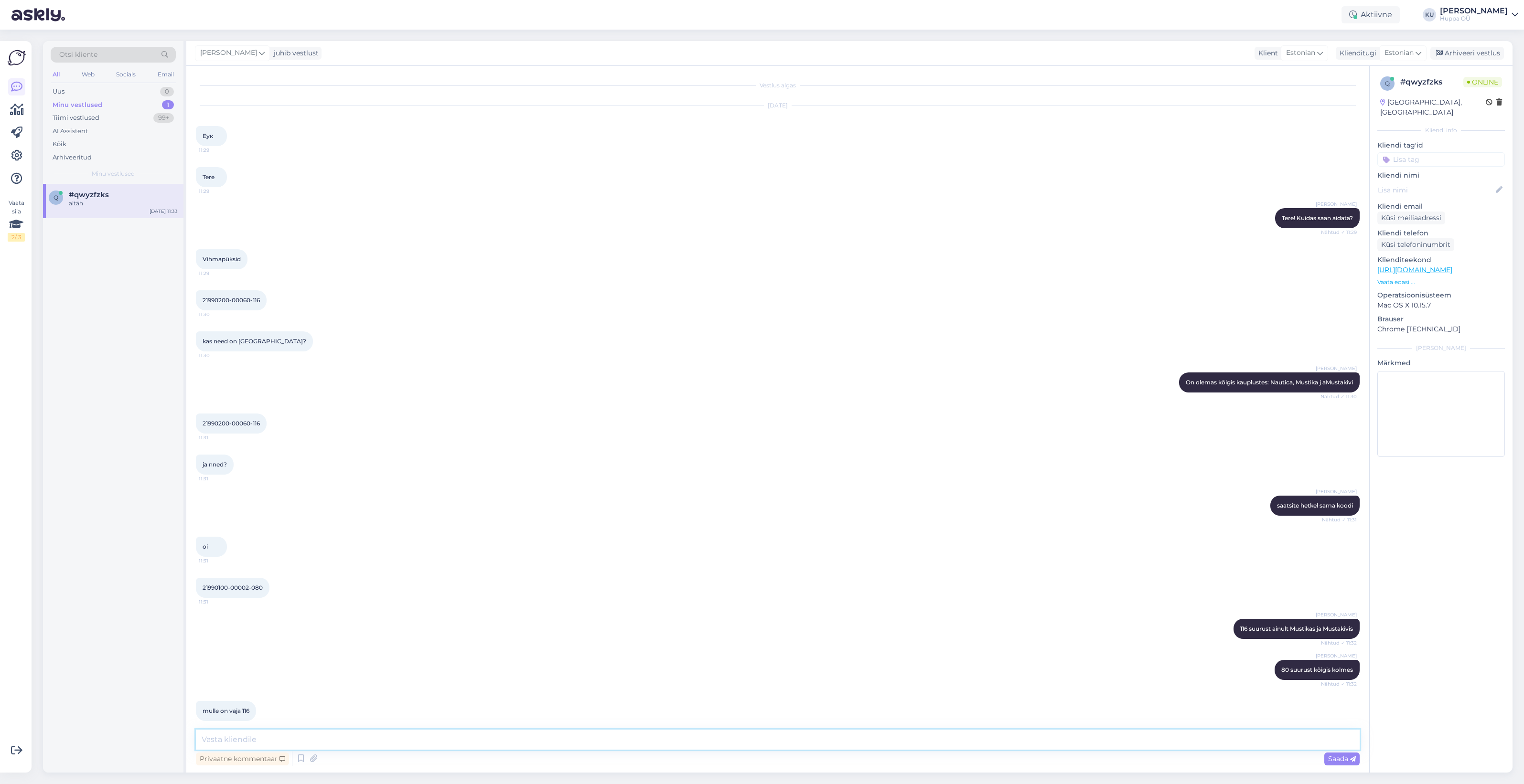
drag, startPoint x: 237, startPoint y: 744, endPoint x: 481, endPoint y: 571, distance: 299.1
click at [239, 743] on textarea at bounding box center [778, 739] width 1164 height 20
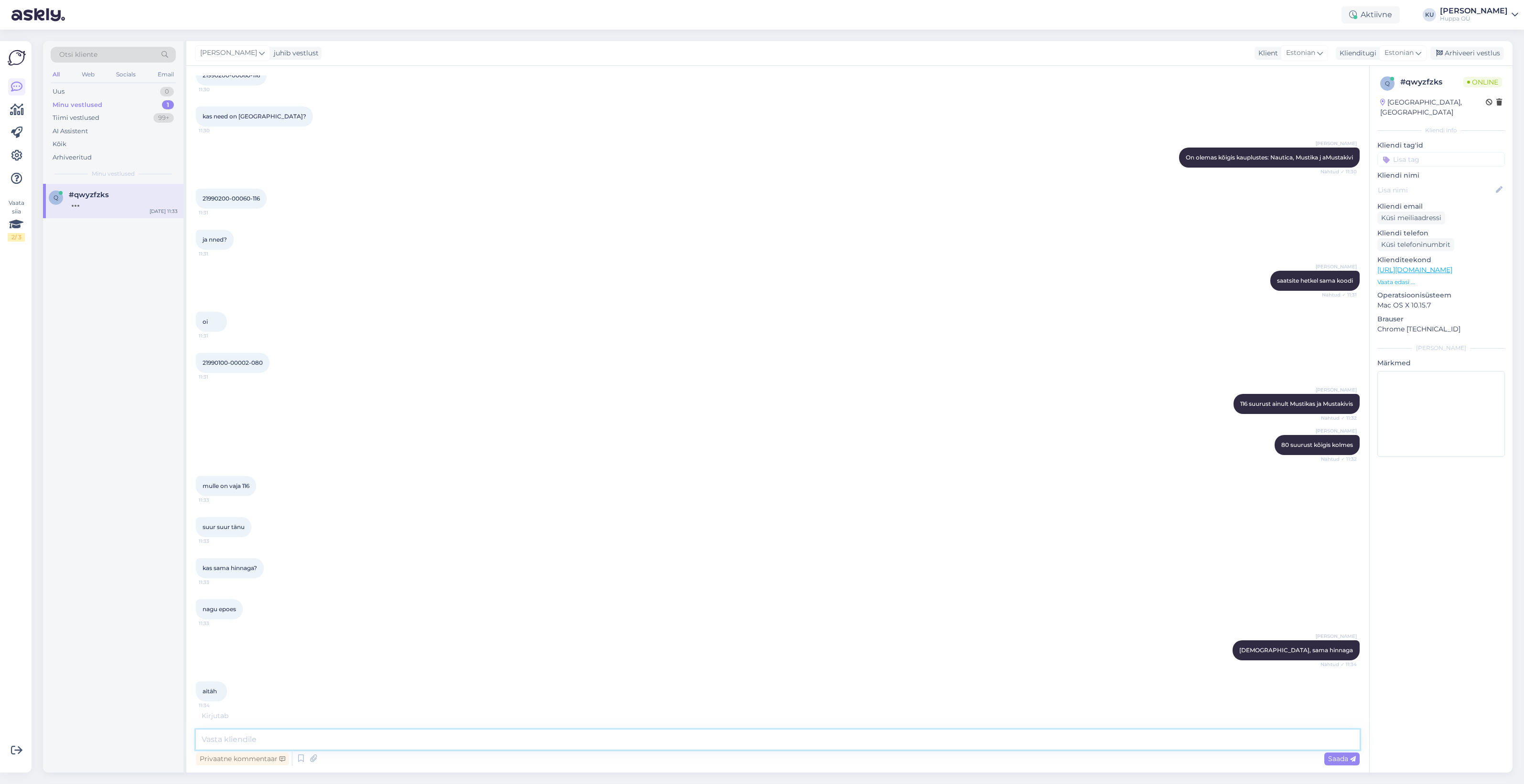
scroll to position [256, 0]
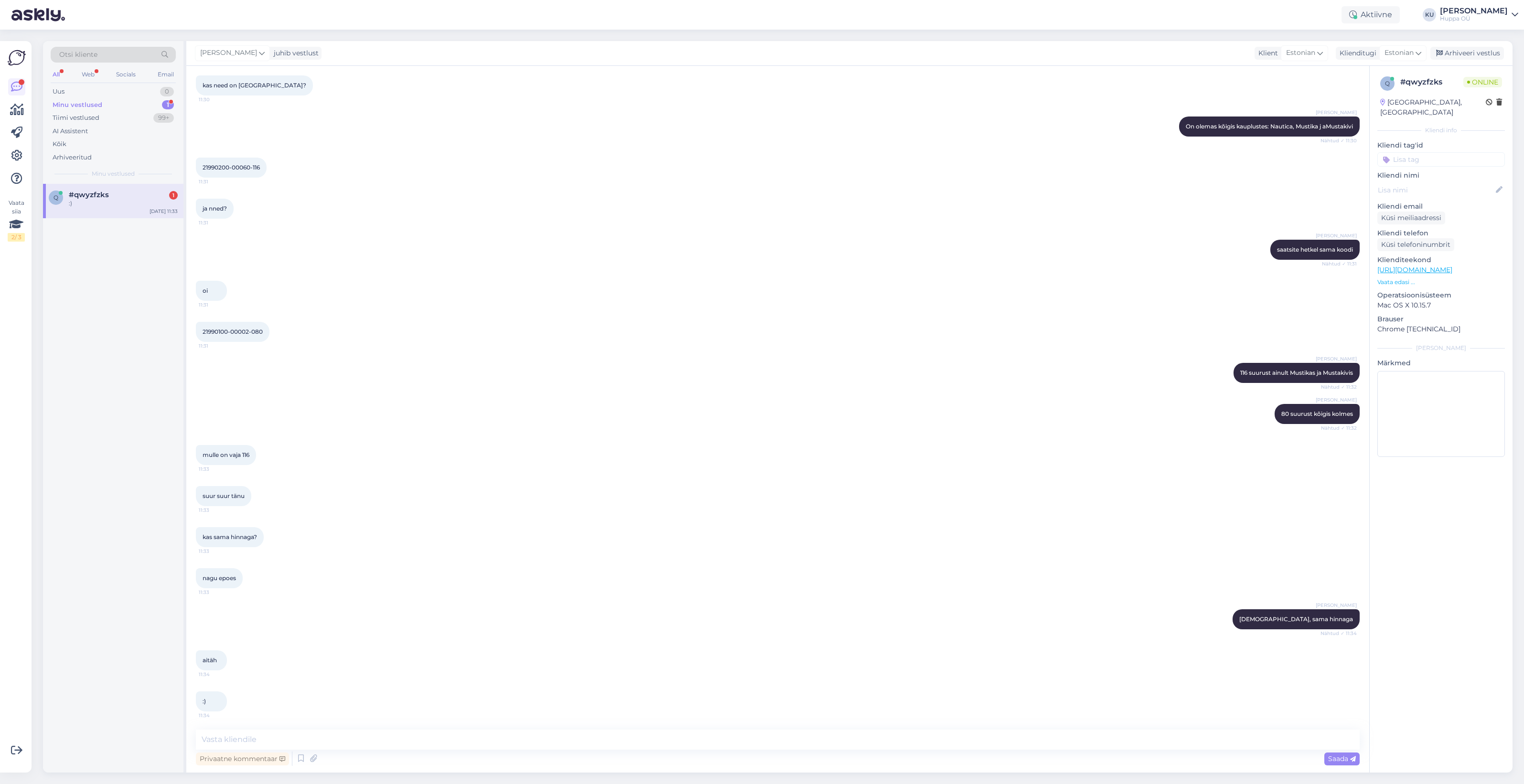
click at [92, 198] on span "#qwyzfzks" at bounding box center [89, 195] width 40 height 9
drag, startPoint x: 1468, startPoint y: 53, endPoint x: 1453, endPoint y: 53, distance: 15.0
click at [1468, 53] on div "Arhiveeri vestlus" at bounding box center [1467, 53] width 73 height 13
